Goal: Task Accomplishment & Management: Use online tool/utility

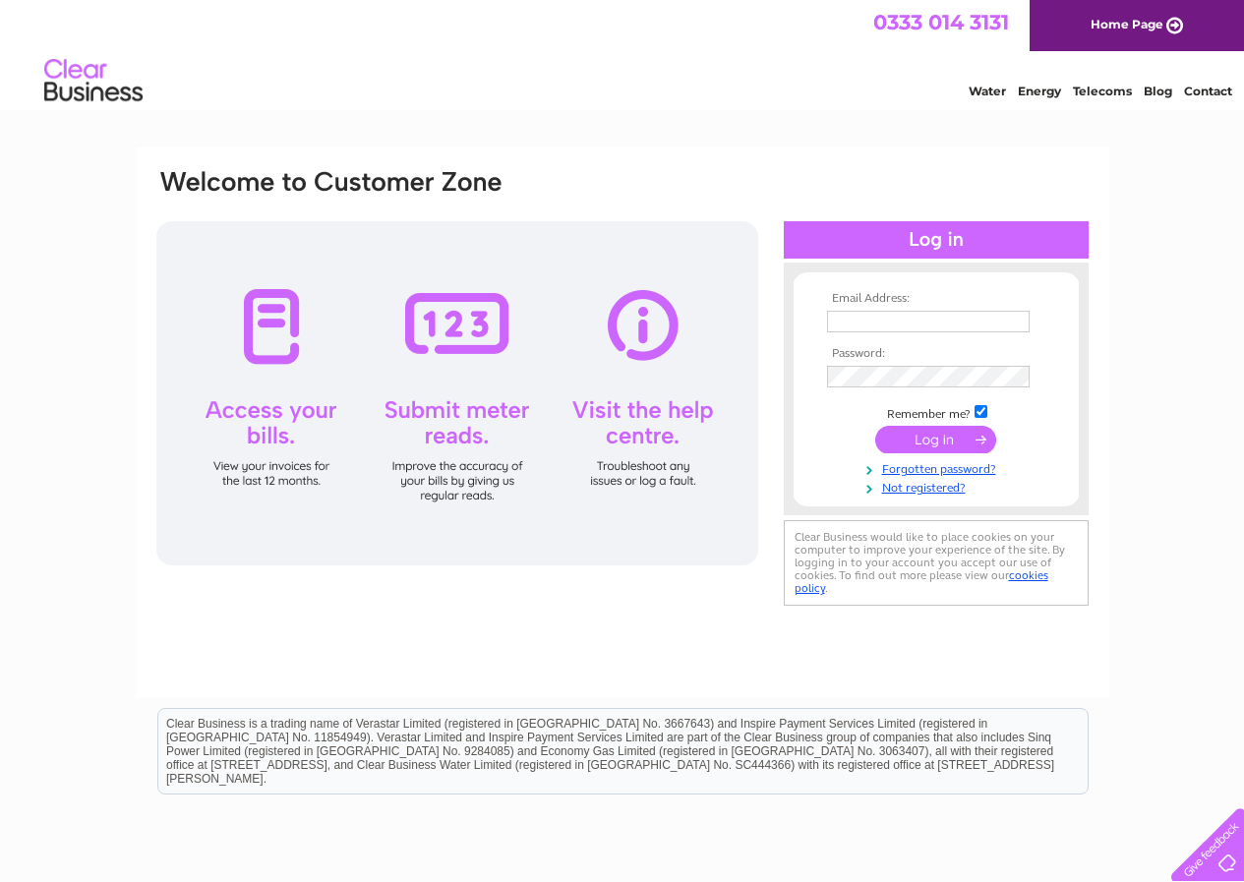
type input "[EMAIL_ADDRESS][DOMAIN_NAME]"
click at [928, 438] on input "submit" at bounding box center [935, 440] width 121 height 28
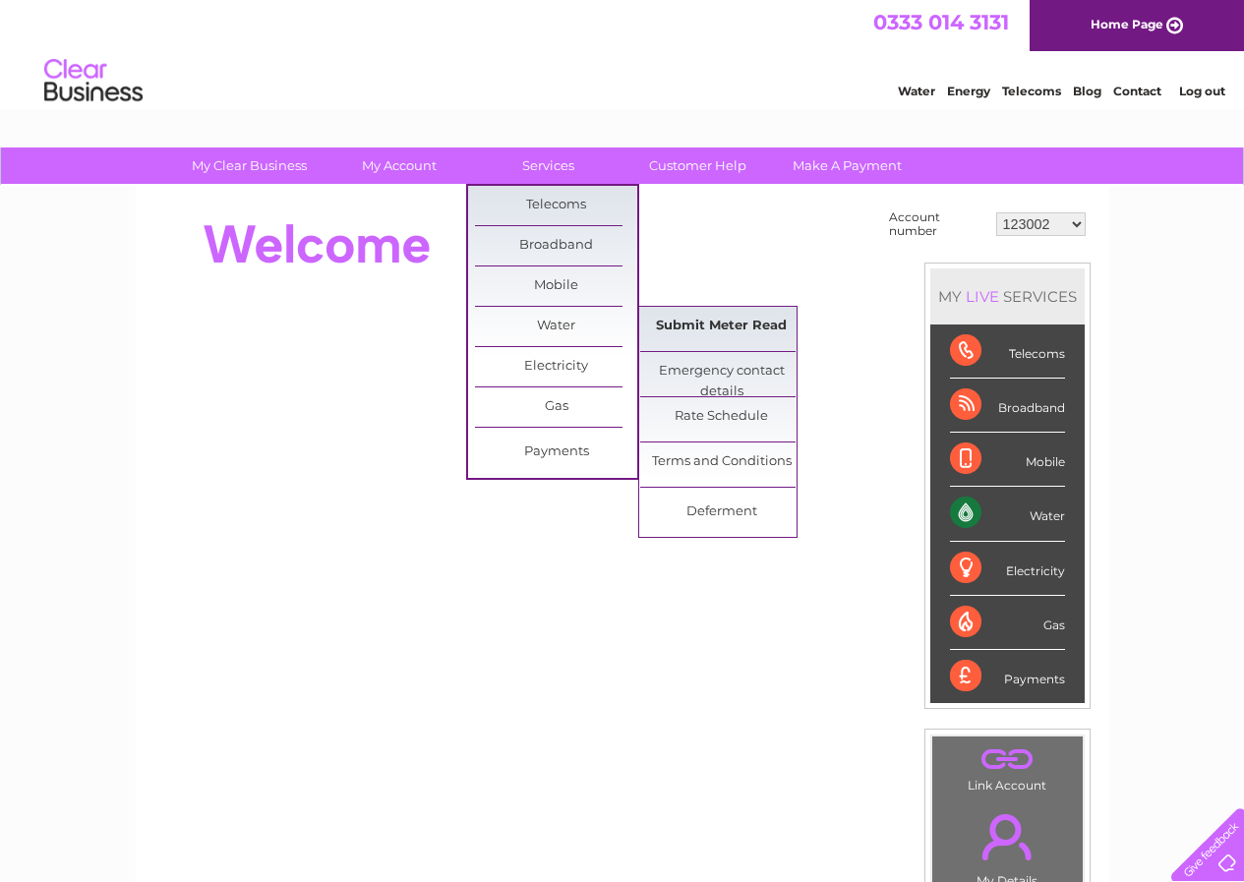
click at [706, 322] on link "Submit Meter Read" at bounding box center [721, 326] width 162 height 39
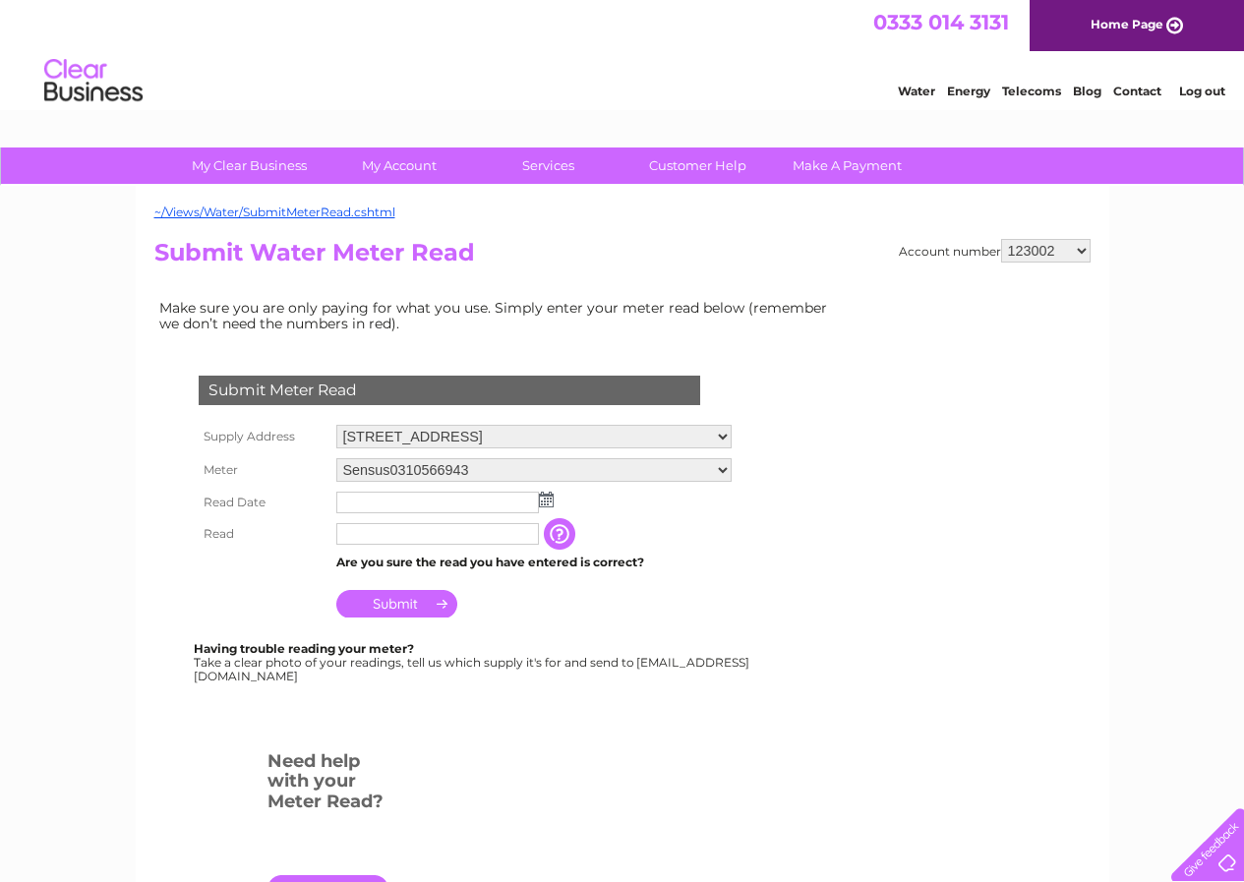
click at [546, 498] on img at bounding box center [546, 500] width 15 height 16
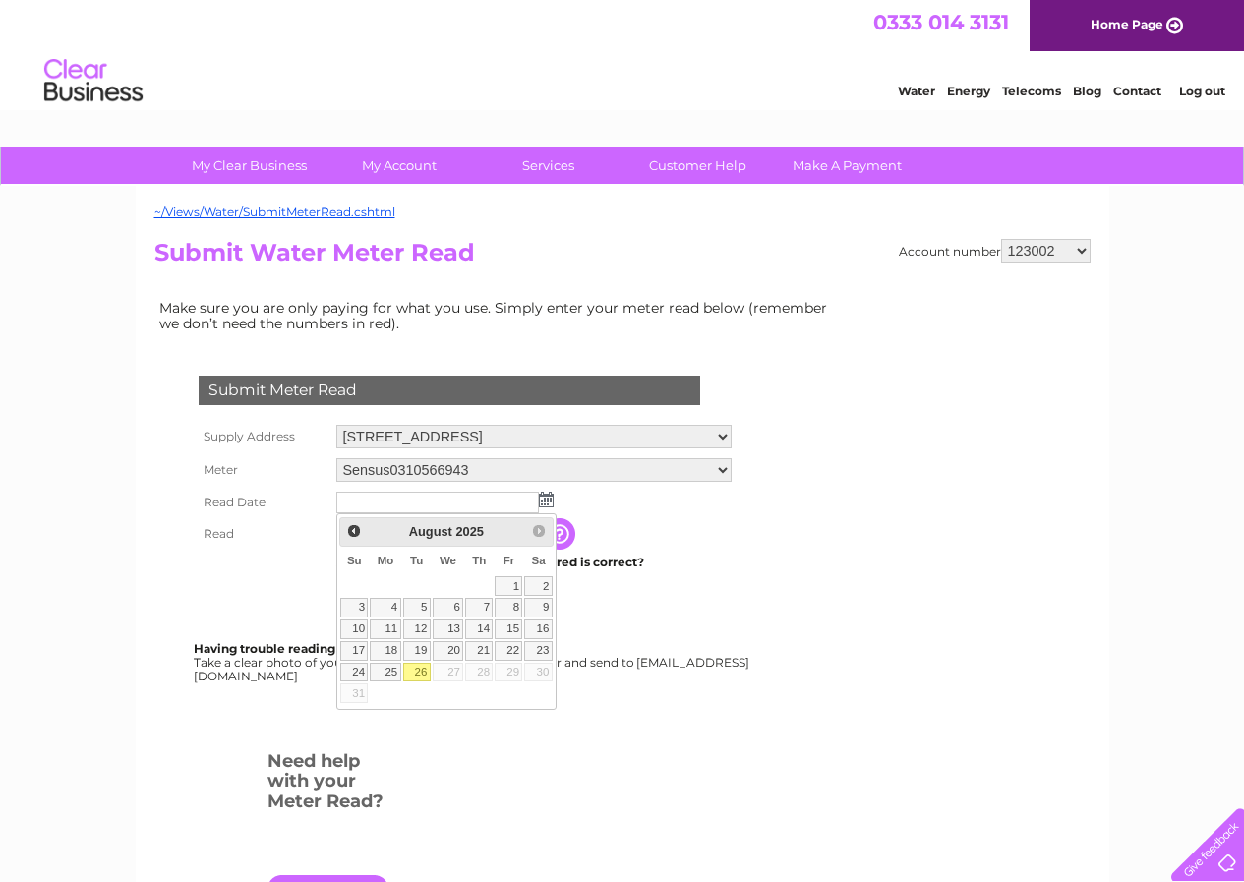
click at [416, 670] on link "26" at bounding box center [417, 673] width 28 height 20
type input "2025/08/26"
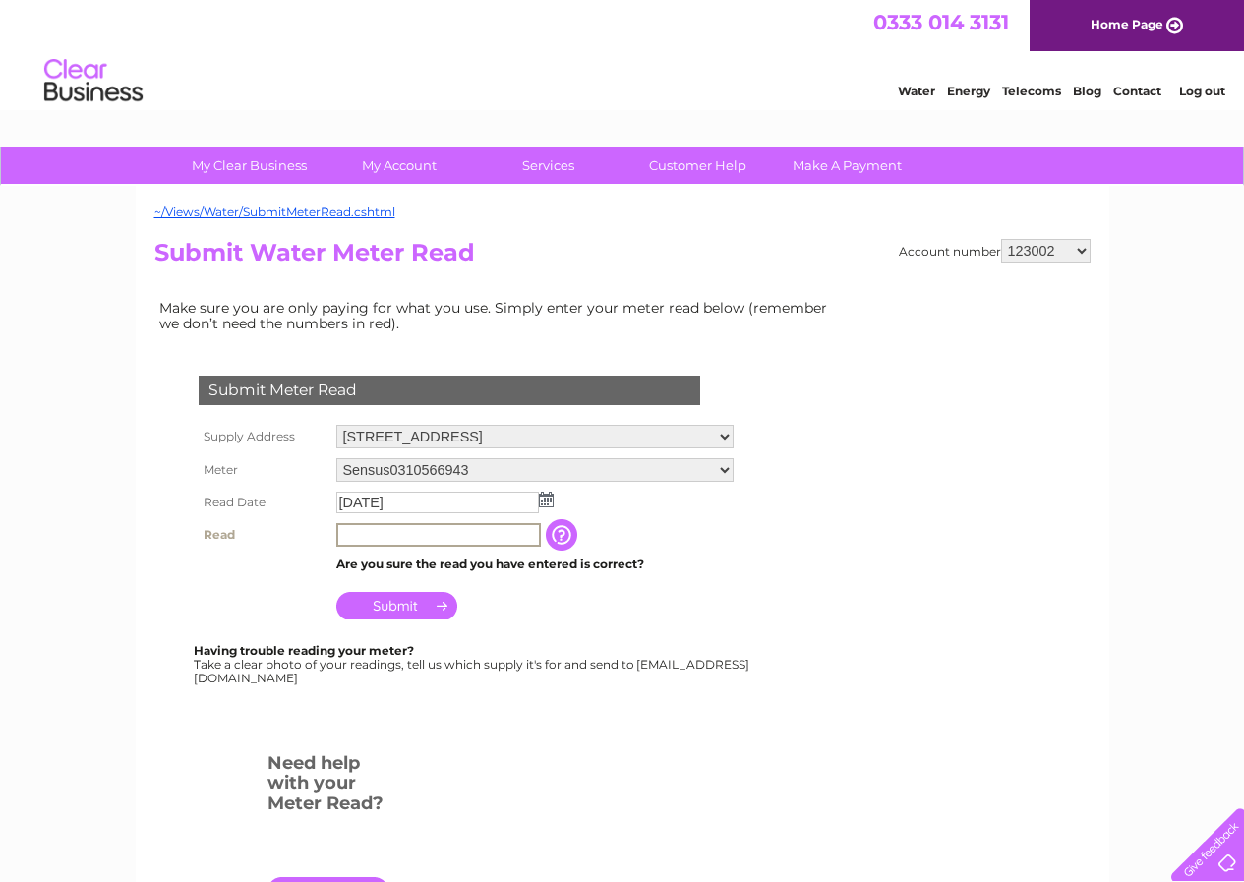
click at [379, 541] on input "text" at bounding box center [438, 535] width 204 height 24
type input "68"
click at [382, 599] on input "Submit" at bounding box center [396, 606] width 121 height 28
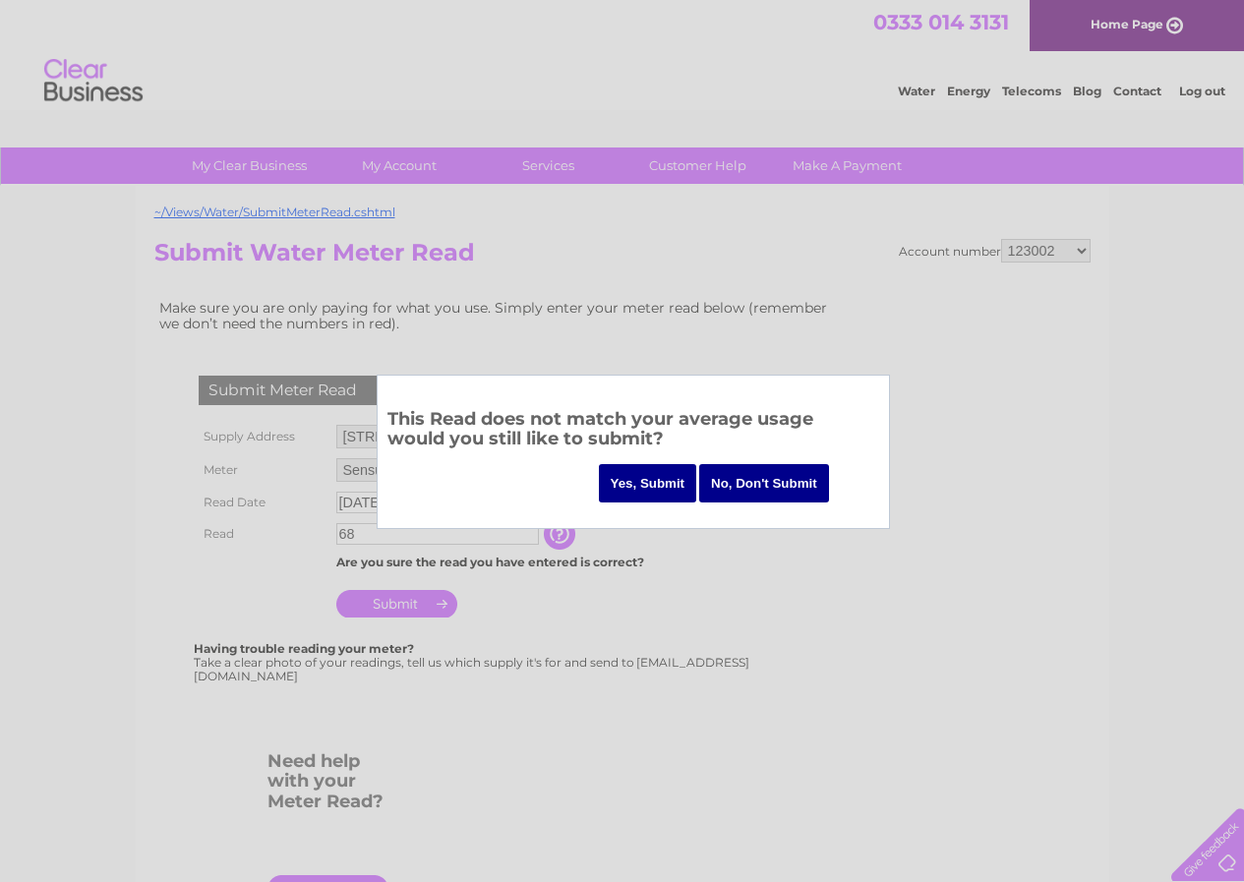
click at [635, 475] on input "Yes, Submit" at bounding box center [648, 483] width 98 height 38
